Goal: Check status: Check status

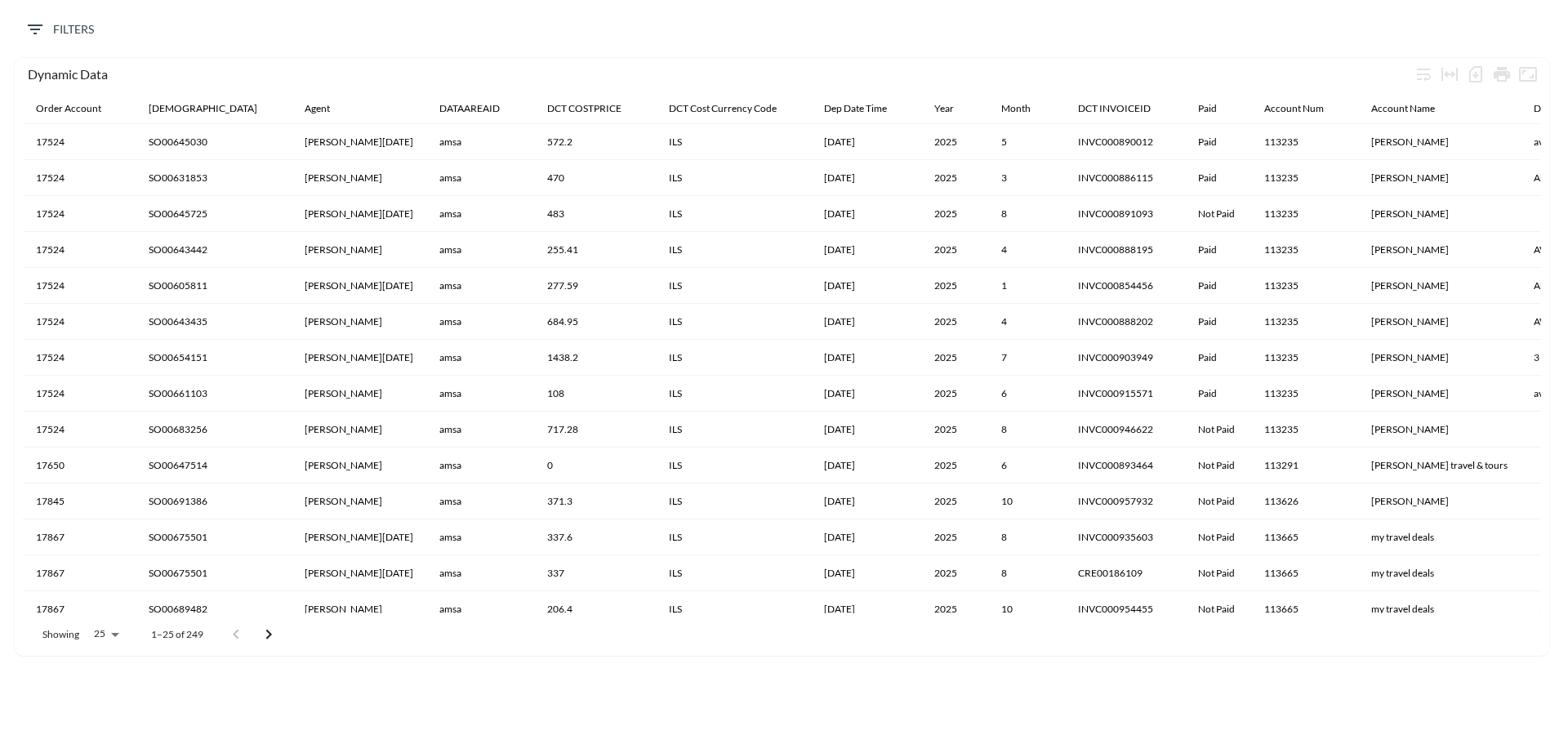
click at [31, 24] on icon "Filters" at bounding box center [35, 28] width 19 height 19
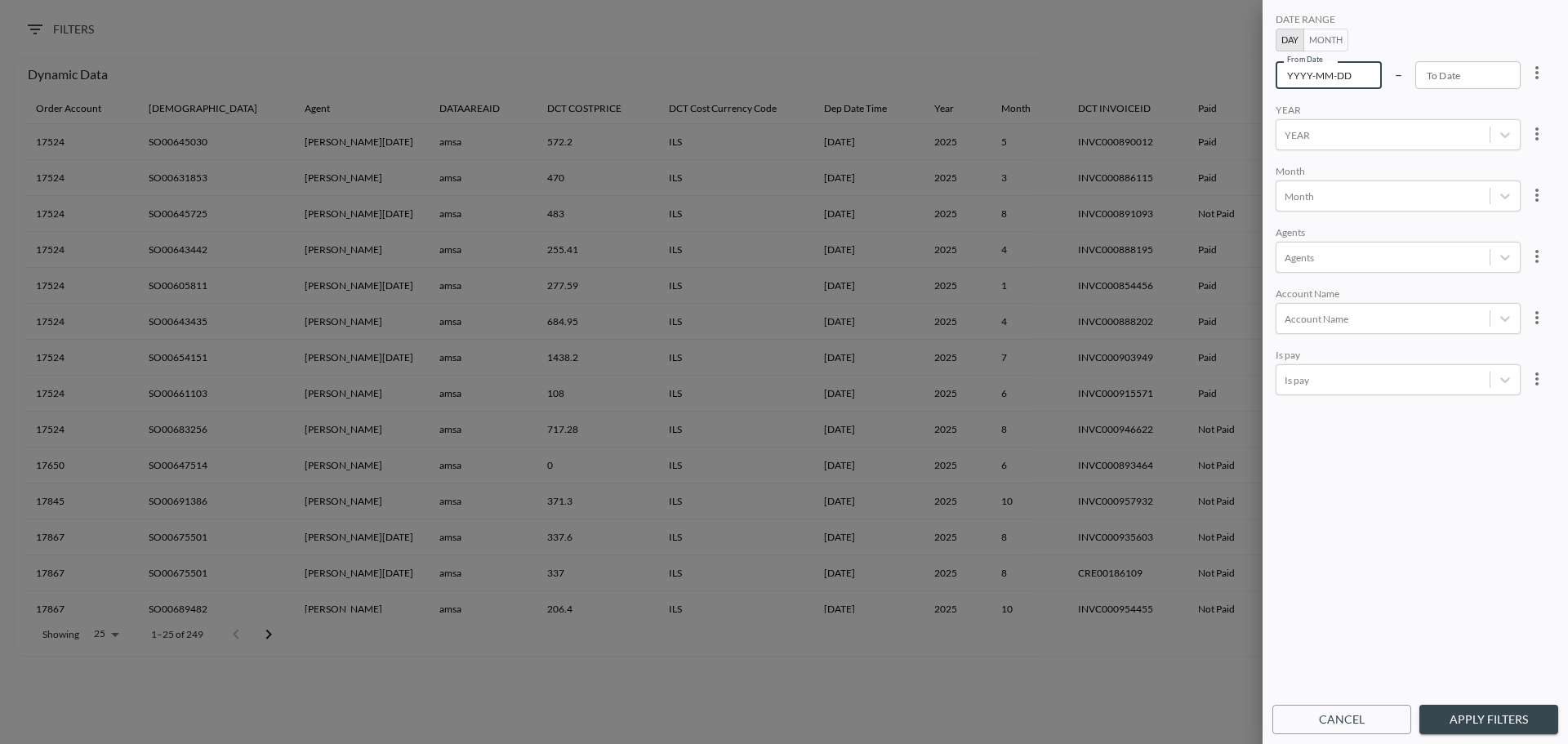
type input "YYYY-MM-DD"
click at [1339, 80] on input "YYYY-MM-DD" at bounding box center [1329, 75] width 106 height 28
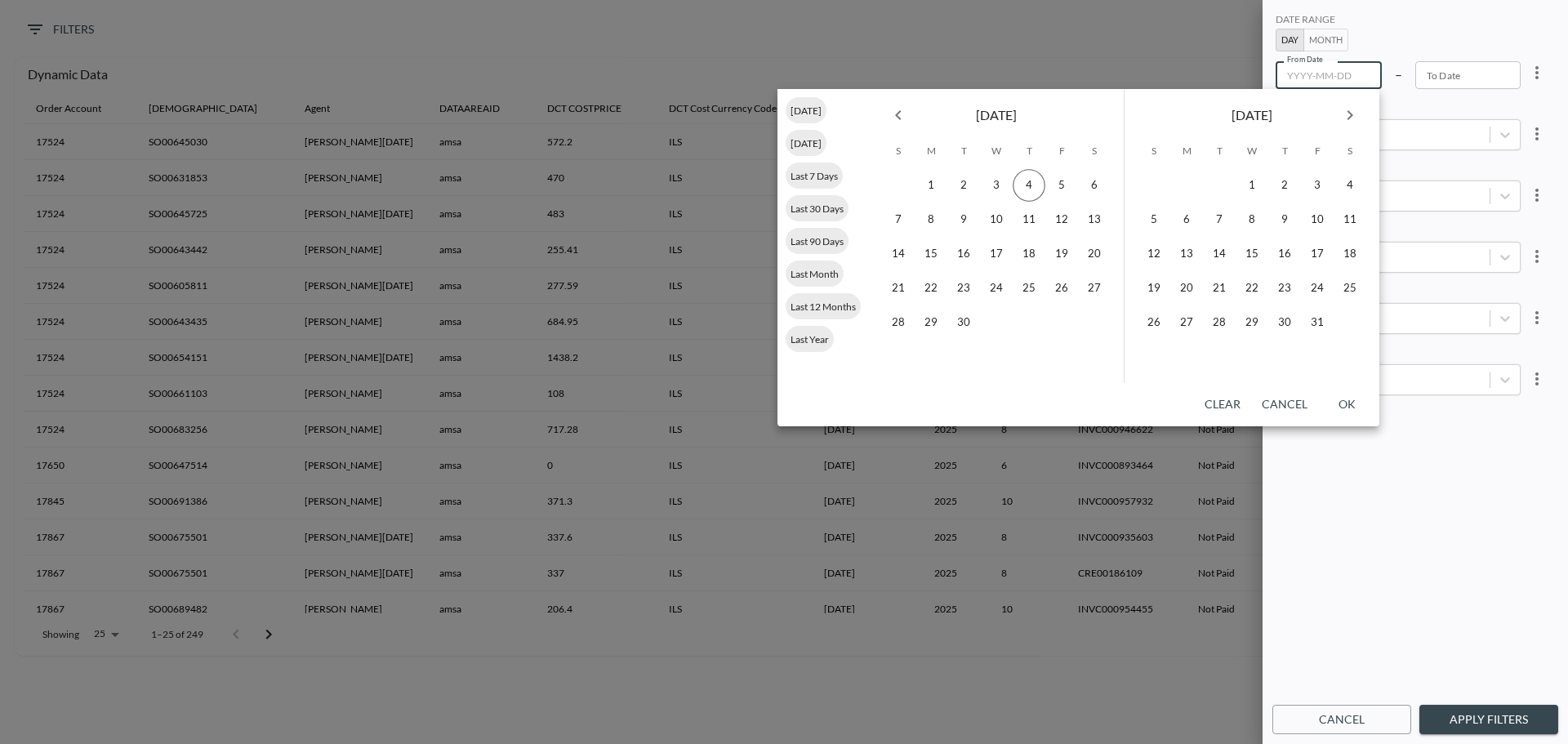
click at [762, 52] on div at bounding box center [784, 372] width 1568 height 744
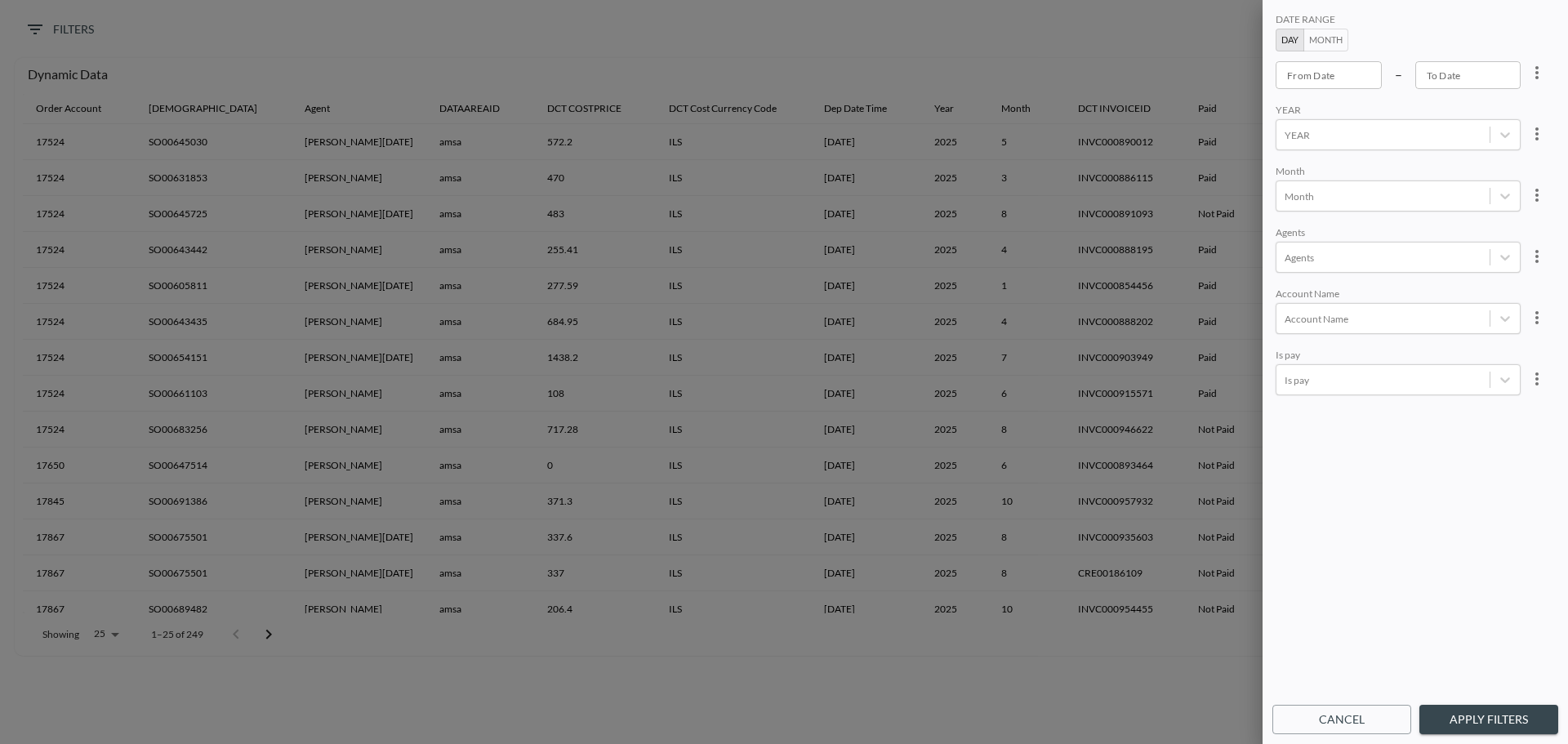
click at [730, 61] on div at bounding box center [784, 372] width 1568 height 744
click at [1318, 72] on input "YYYY-MM-DD" at bounding box center [1329, 75] width 106 height 28
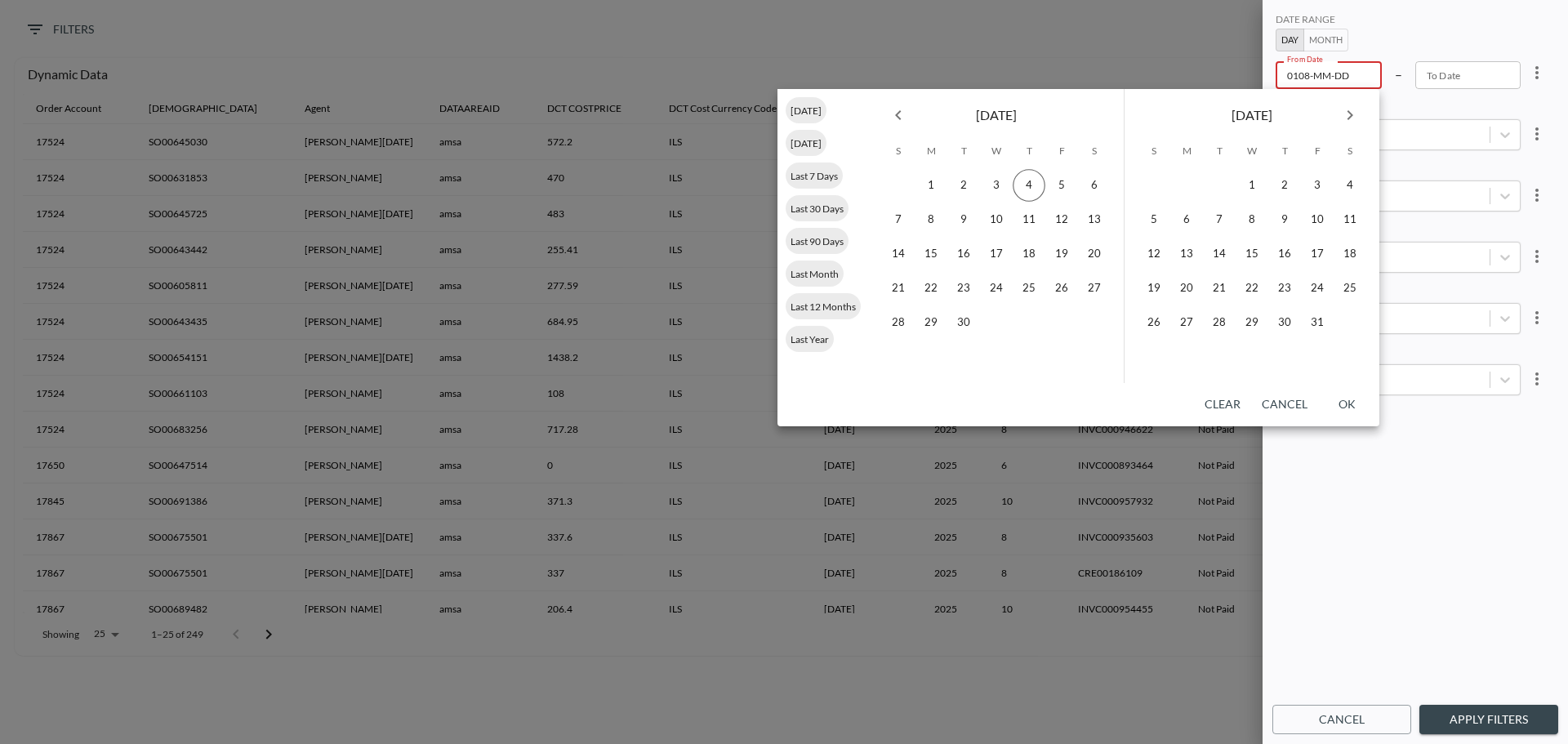
click at [909, 109] on button "Previous month" at bounding box center [898, 116] width 33 height 33
click at [1060, 185] on button "1" at bounding box center [1062, 185] width 33 height 33
type input "[DATE]"
type input "YYYY-MM-DD"
drag, startPoint x: 907, startPoint y: 354, endPoint x: 1089, endPoint y: 352, distance: 182.0
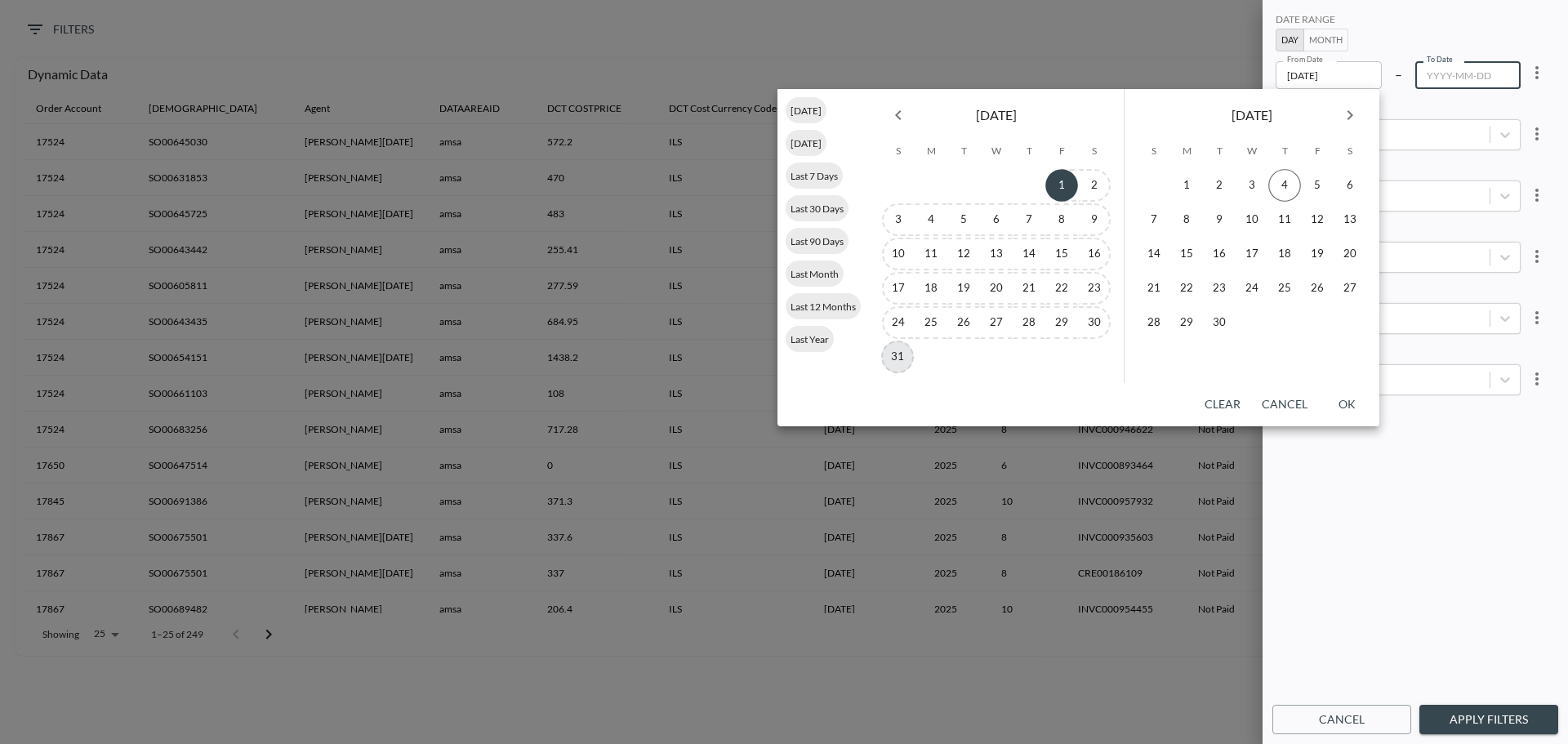
click at [906, 354] on button "31" at bounding box center [898, 357] width 33 height 33
type input "[DATE]"
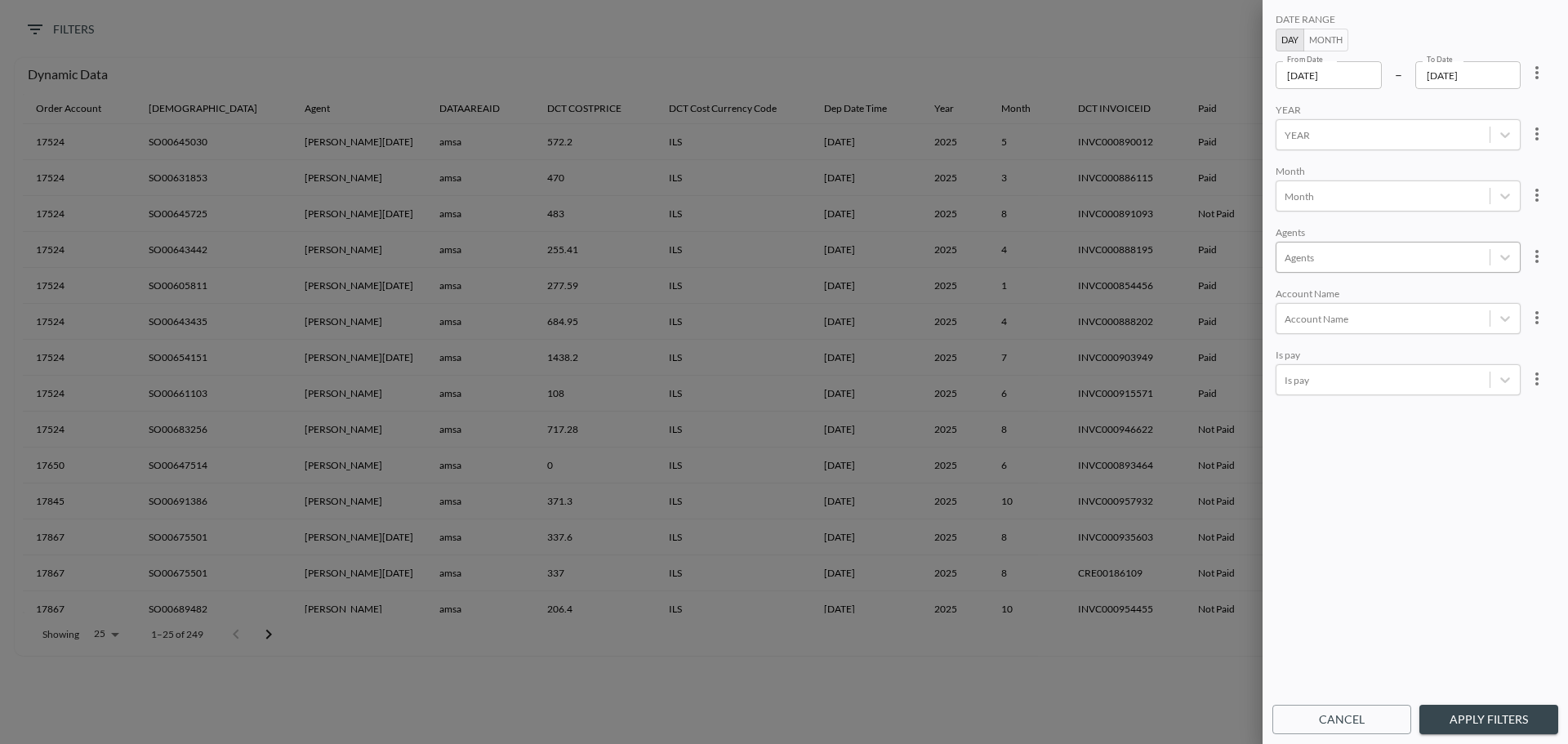
click at [1311, 259] on div at bounding box center [1383, 257] width 197 height 16
click at [1348, 637] on div "DATE RANGE Day Month From Date [DATE] From Date – To Date [DATE] To Date YEAR Y…" at bounding box center [1416, 353] width 286 height 687
click at [1531, 72] on icon "more" at bounding box center [1537, 72] width 19 height 19
click at [1496, 111] on li "Clear" at bounding box center [1476, 110] width 147 height 29
click at [1329, 133] on div at bounding box center [1383, 135] width 197 height 16
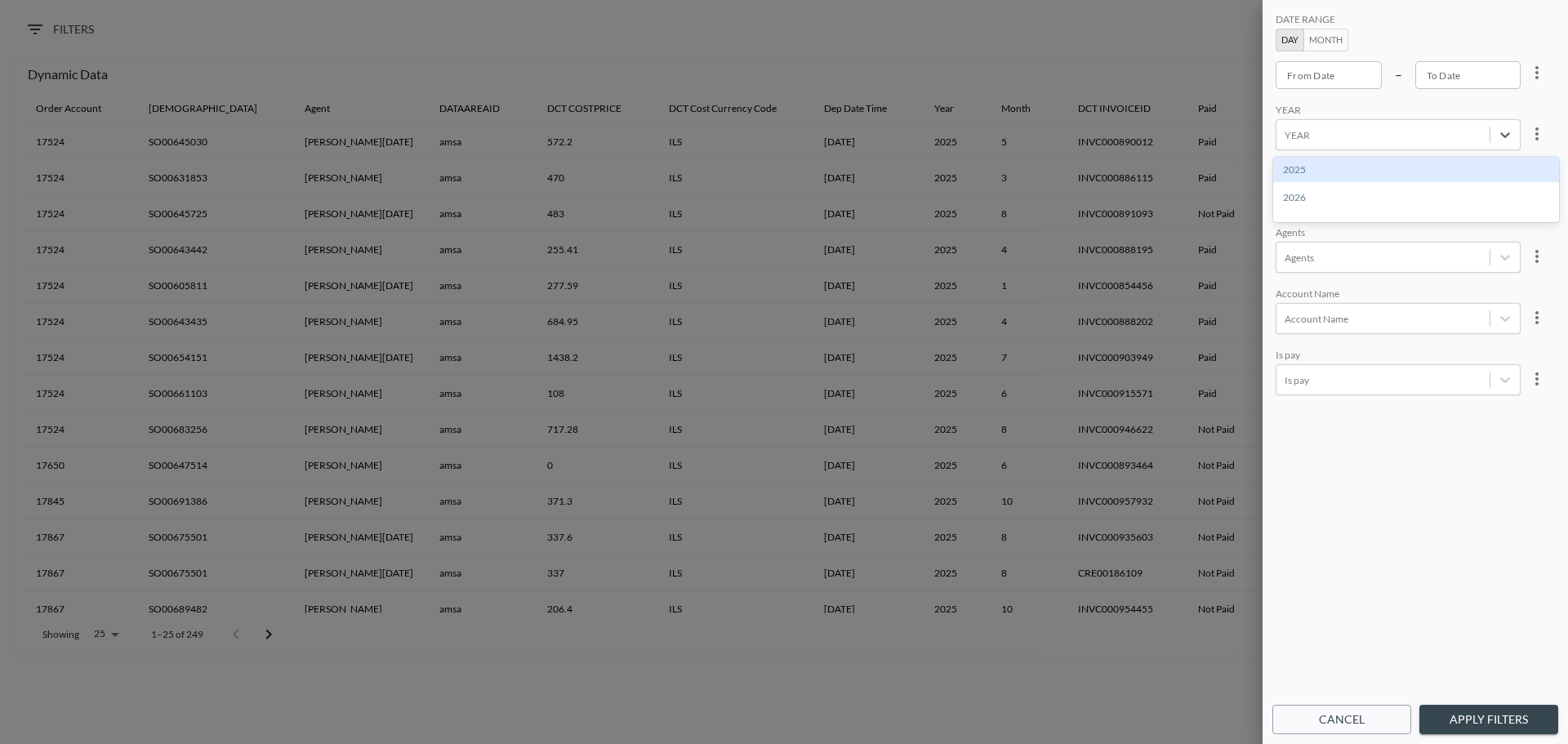
click at [1319, 166] on div "2025" at bounding box center [1417, 170] width 286 height 26
click at [1311, 196] on div at bounding box center [1383, 196] width 197 height 16
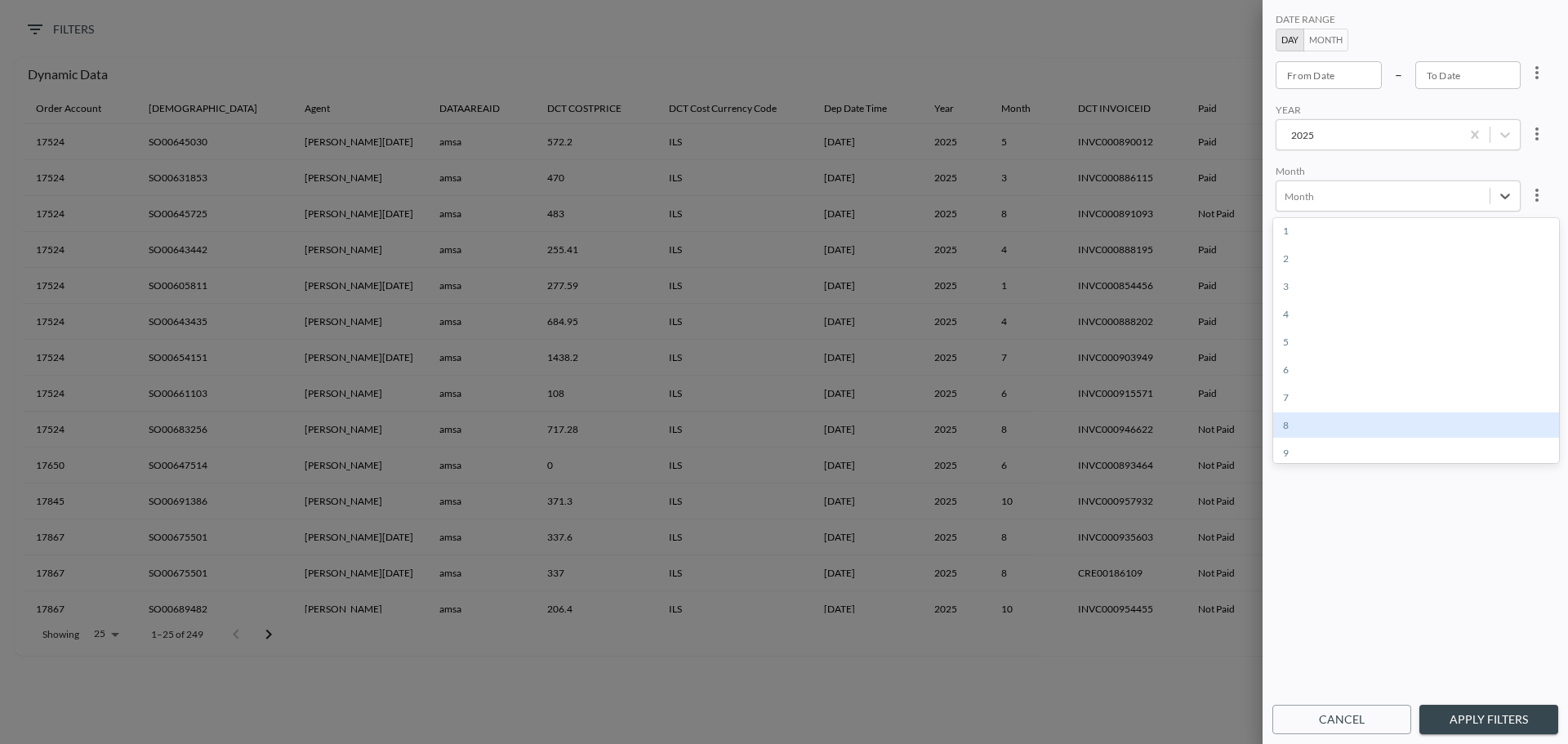
click at [1305, 422] on div "8" at bounding box center [1417, 426] width 286 height 26
click at [1465, 722] on button "Apply Filters" at bounding box center [1488, 719] width 139 height 30
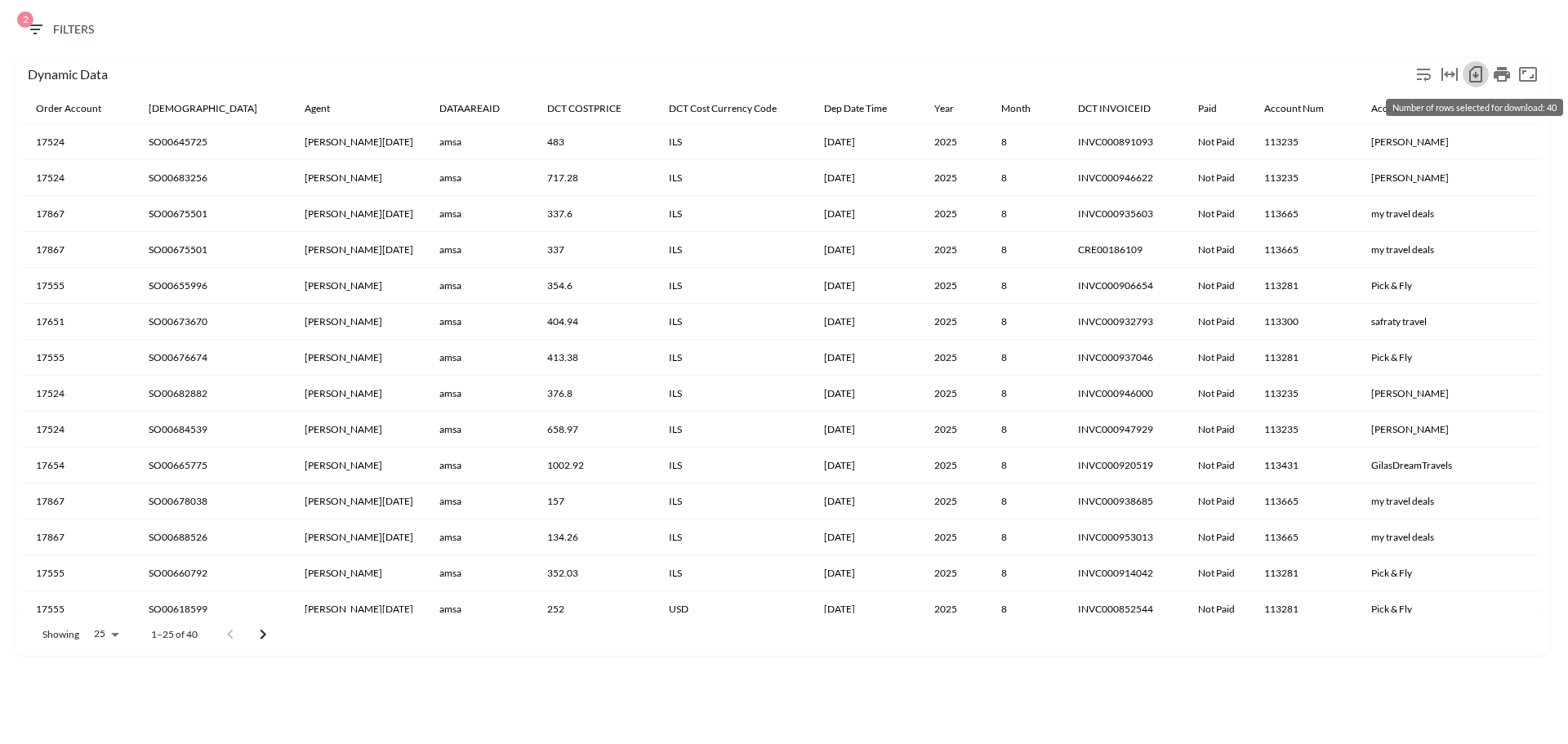
click at [1478, 72] on icon "Number of rows selected for download: 40" at bounding box center [1475, 73] width 19 height 19
